Goal: Information Seeking & Learning: Learn about a topic

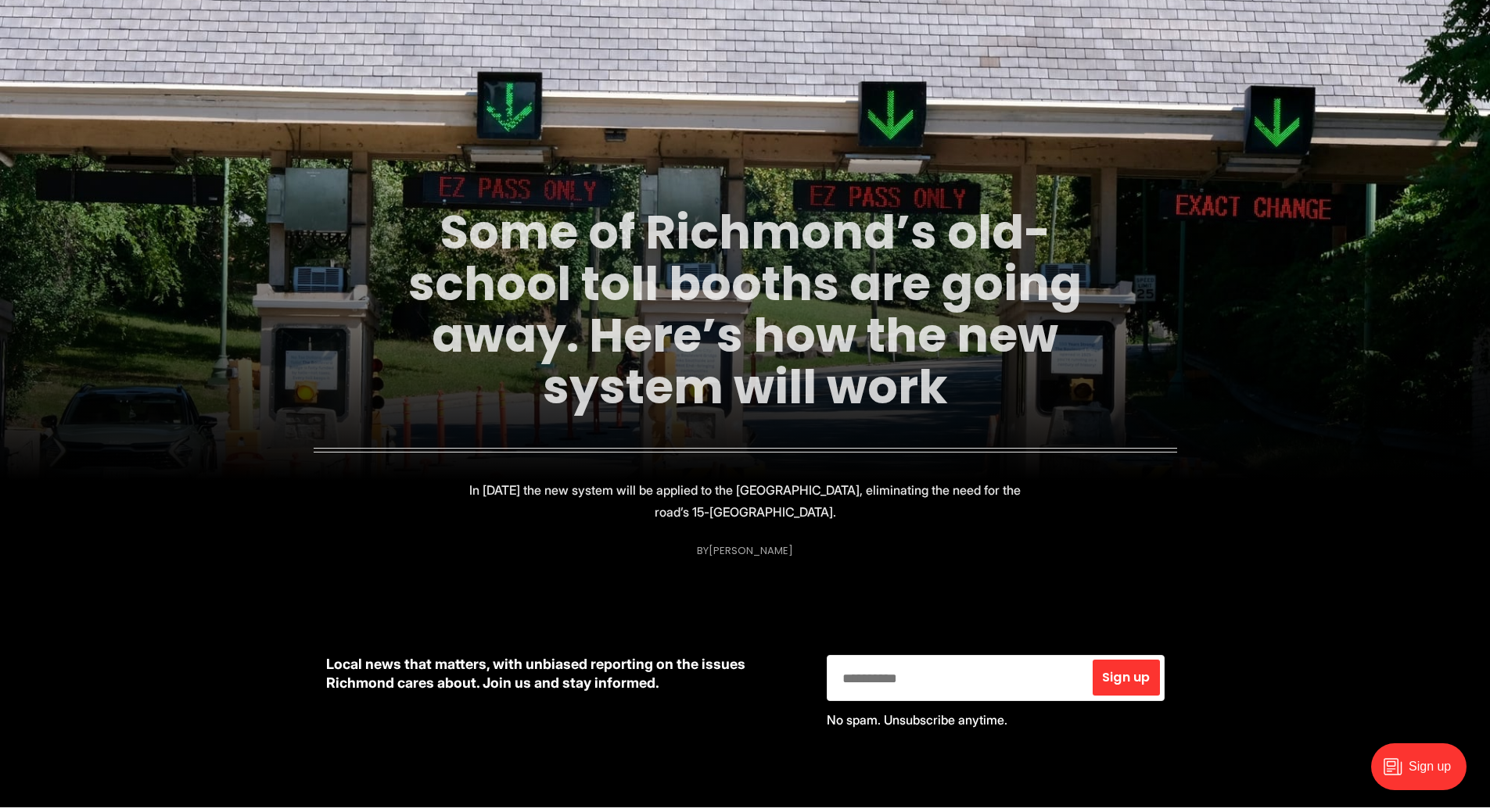
scroll to position [156, 0]
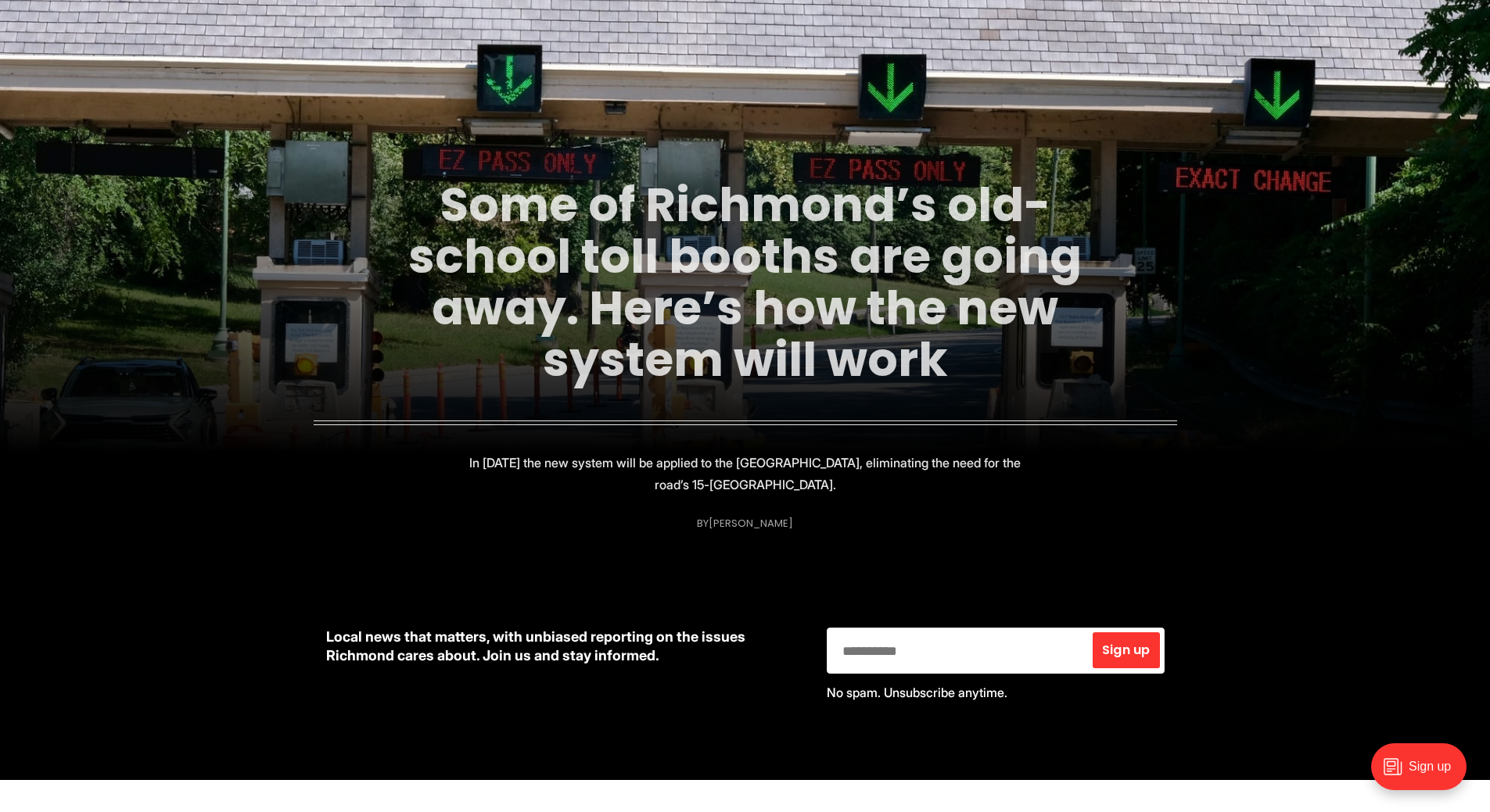
click at [699, 271] on link "Some of Richmond’s old-school toll booths are going away. Here’s how the new sy…" at bounding box center [745, 281] width 674 height 220
click at [846, 335] on link "Some of Richmond’s old-school toll booths are going away. Here’s how the new sy…" at bounding box center [745, 281] width 674 height 220
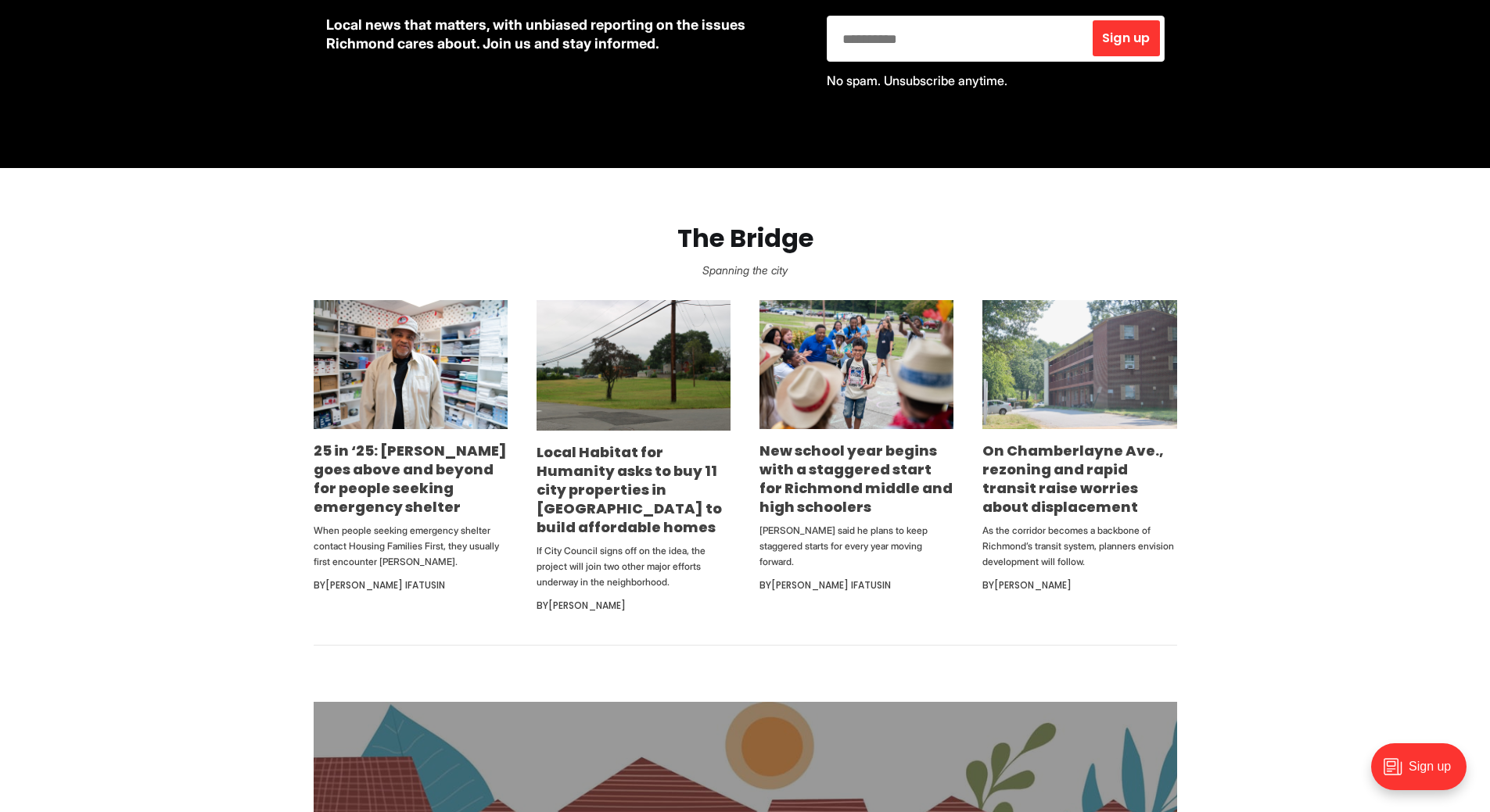
scroll to position [782, 0]
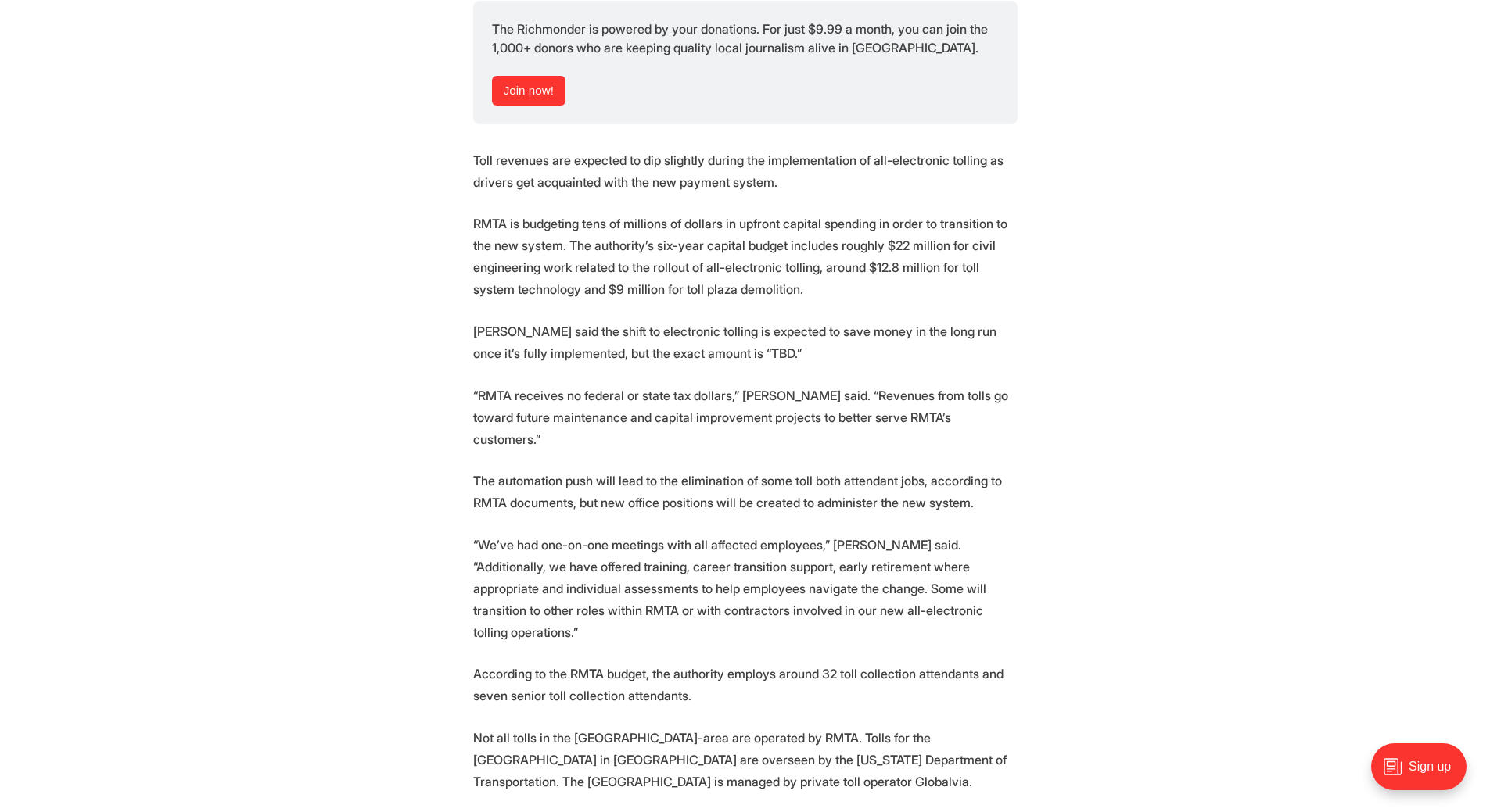
scroll to position [2580, 0]
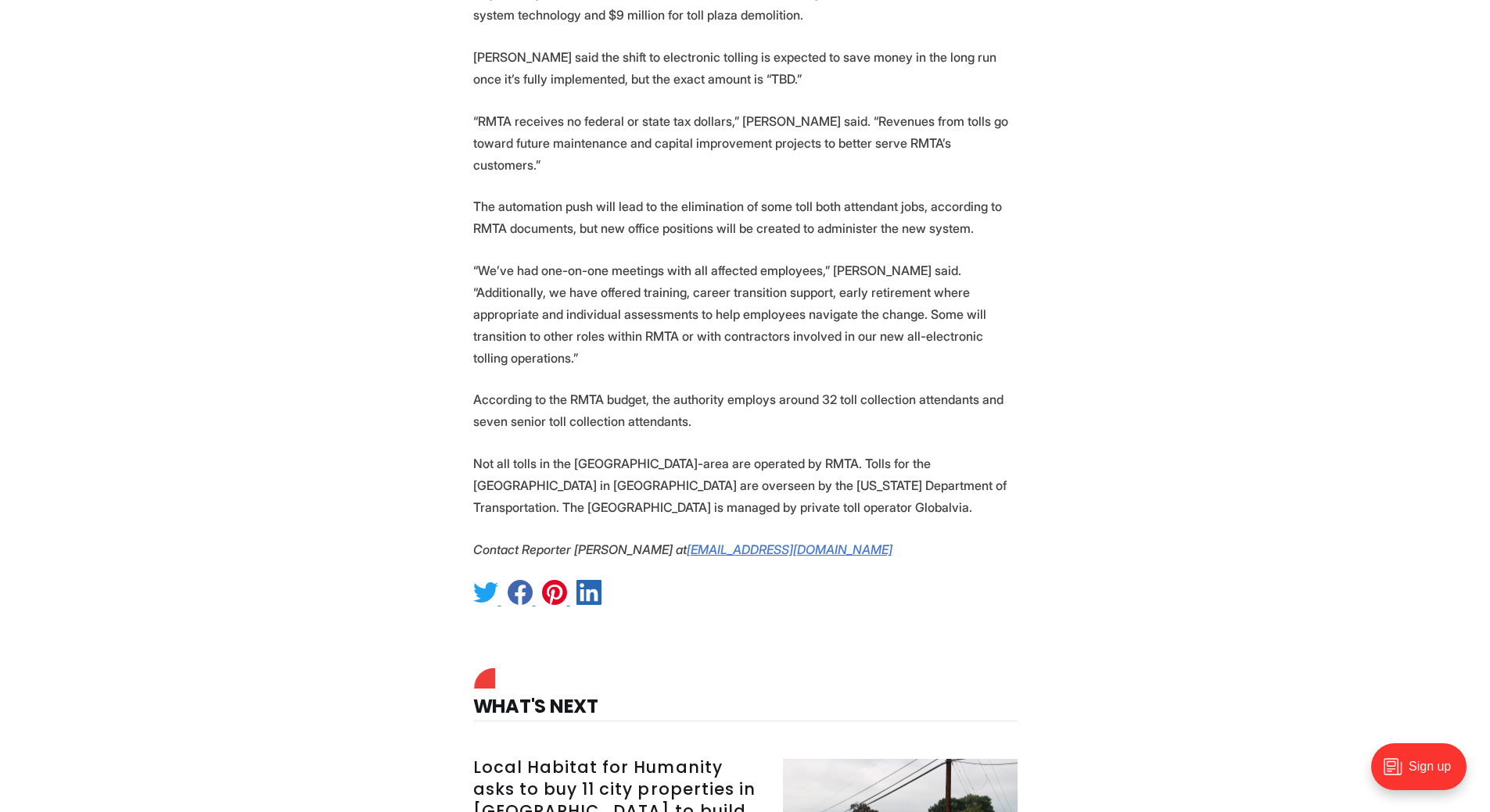
scroll to position [2893, 0]
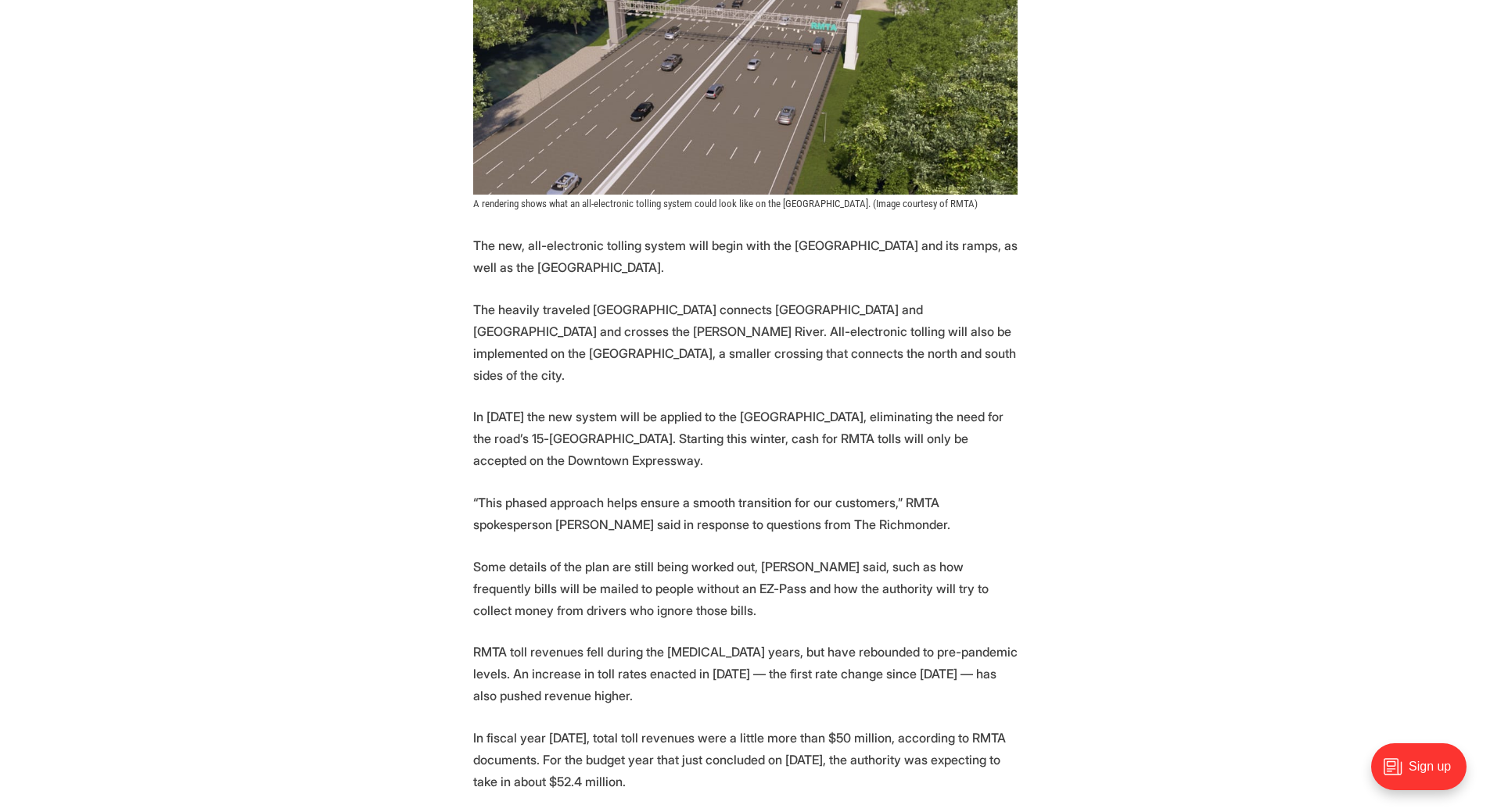
scroll to position [1720, 0]
